Goal: Task Accomplishment & Management: Complete application form

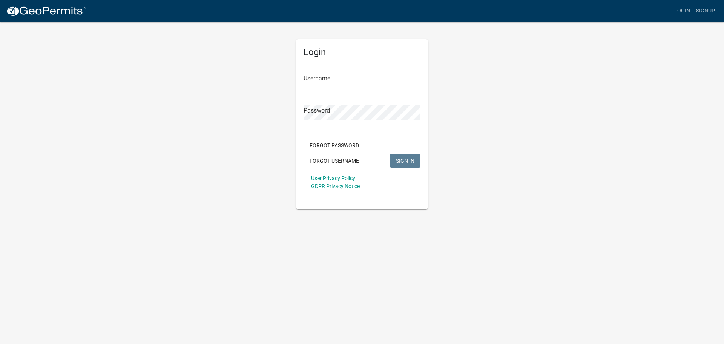
click at [319, 79] on input "Username" at bounding box center [362, 80] width 117 height 15
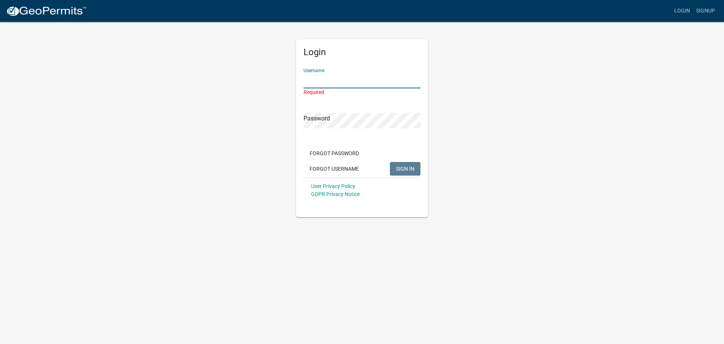
paste input "Schulerhomes"
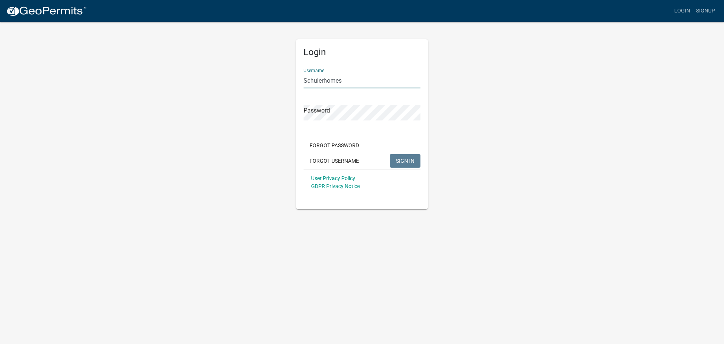
type input "Schulerhomes"
click at [402, 156] on button "SIGN IN" at bounding box center [405, 161] width 31 height 14
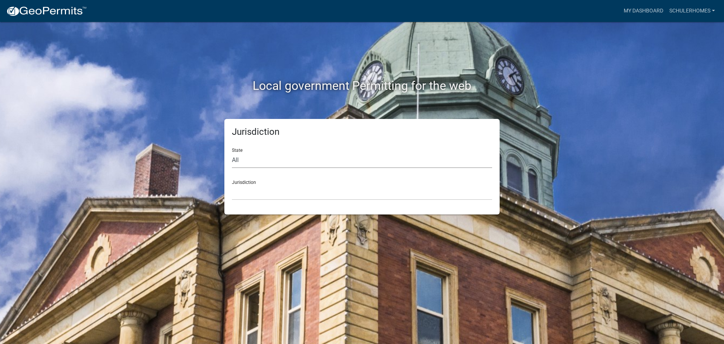
click at [287, 163] on select "All Colorado Georgia Indiana Iowa Kansas Minnesota Ohio South Carolina Wisconsin" at bounding box center [362, 159] width 260 height 15
select select "Indiana"
click at [232, 152] on select "All Colorado Georgia Indiana Iowa Kansas Minnesota Ohio South Carolina Wisconsin" at bounding box center [362, 159] width 260 height 15
click at [344, 200] on div "Jurisdiction State All Colorado Georgia Indiana Iowa Kansas Minnesota Ohio Sout…" at bounding box center [361, 166] width 275 height 95
click at [344, 197] on select "City of Charlestown, Indiana City of Jeffersonville, Indiana City of Logansport…" at bounding box center [362, 191] width 260 height 15
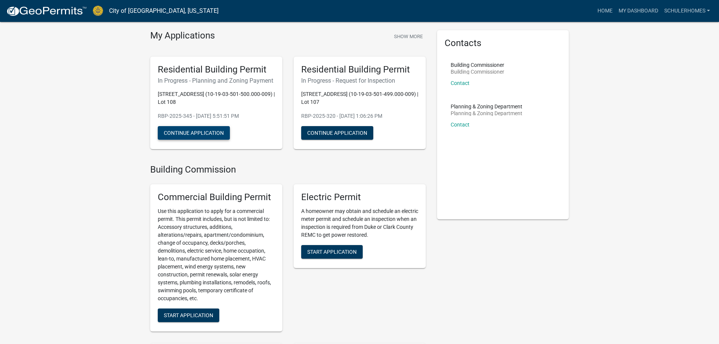
scroll to position [38, 0]
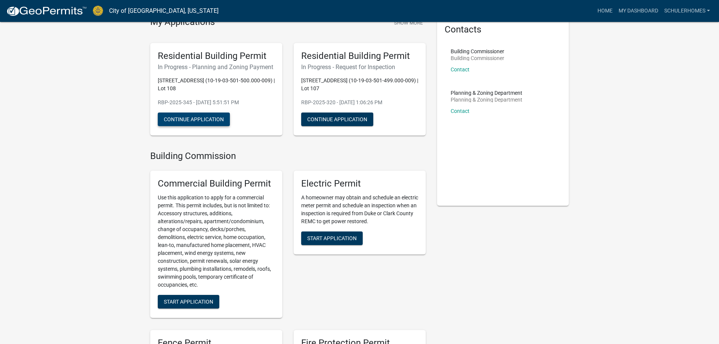
click at [207, 121] on button "Continue Application" at bounding box center [194, 119] width 72 height 14
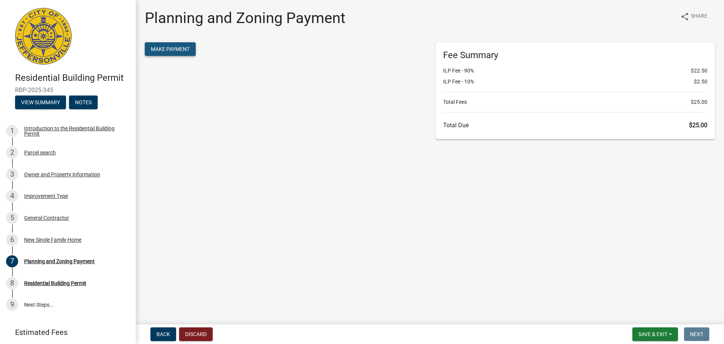
click at [178, 49] on span "Make Payment" at bounding box center [170, 49] width 39 height 6
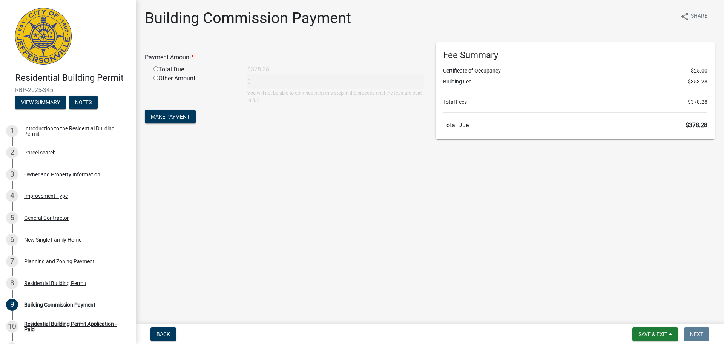
click at [155, 69] on input "radio" at bounding box center [156, 68] width 5 height 5
radio input "true"
type input "378.28"
click at [161, 120] on button "Make Payment" at bounding box center [170, 117] width 51 height 14
